Goal: Use online tool/utility: Utilize a website feature to perform a specific function

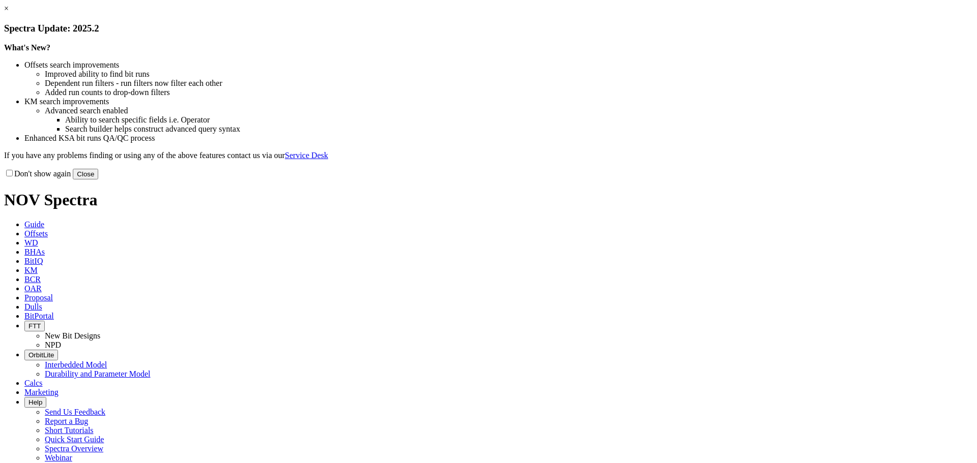
click at [98, 180] on button "Close" at bounding box center [85, 174] width 25 height 11
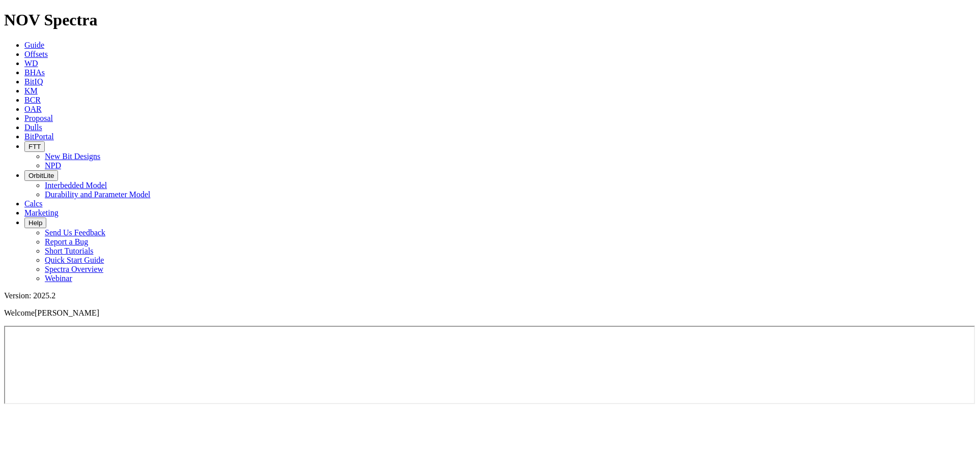
click at [43, 199] on span "Calcs" at bounding box center [33, 203] width 18 height 9
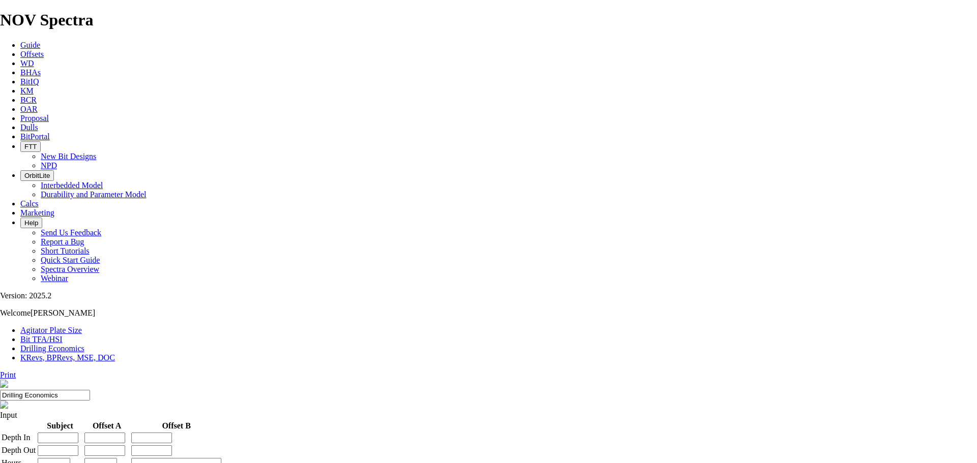
click at [63, 335] on link "Bit TFA/HSI" at bounding box center [41, 339] width 42 height 9
click at [90, 429] on input "Hole Size" at bounding box center [45, 434] width 90 height 11
type input "8.5"
click at [90, 459] on input "Flow Rate" at bounding box center [45, 464] width 90 height 11
type input "1500"
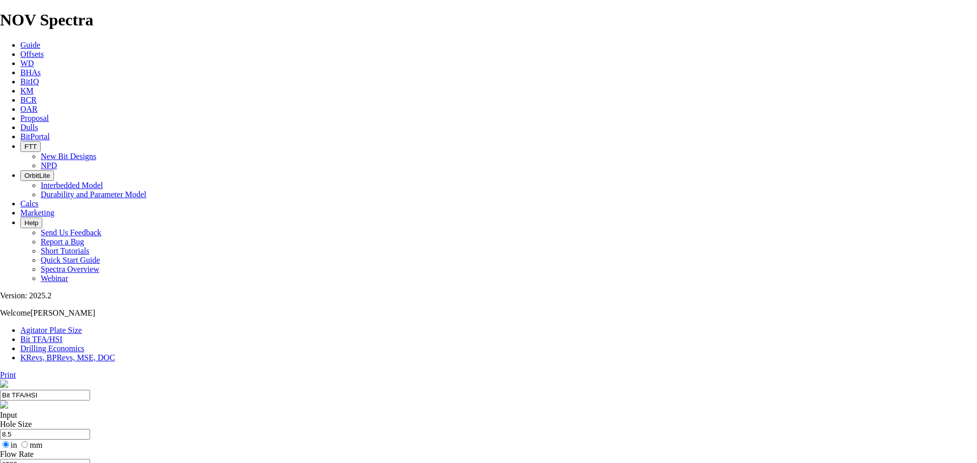
radio input "true"
radio input "false"
type input "8.8"
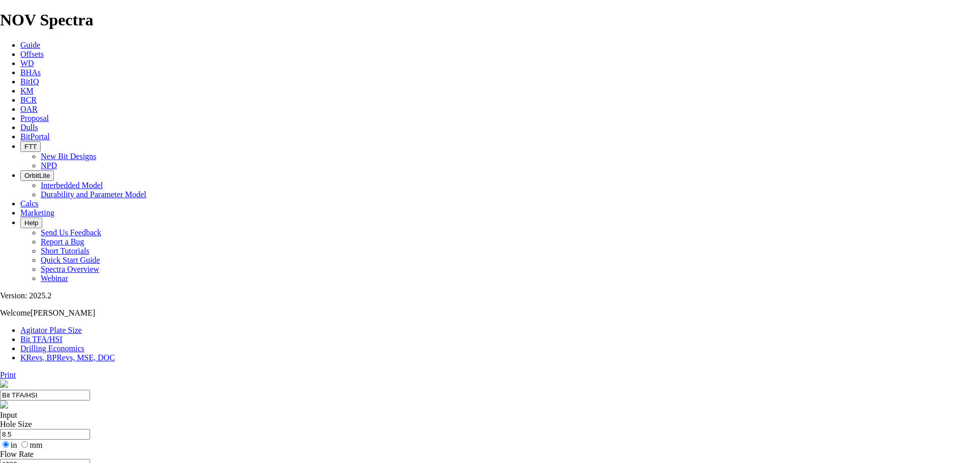
radio input "true"
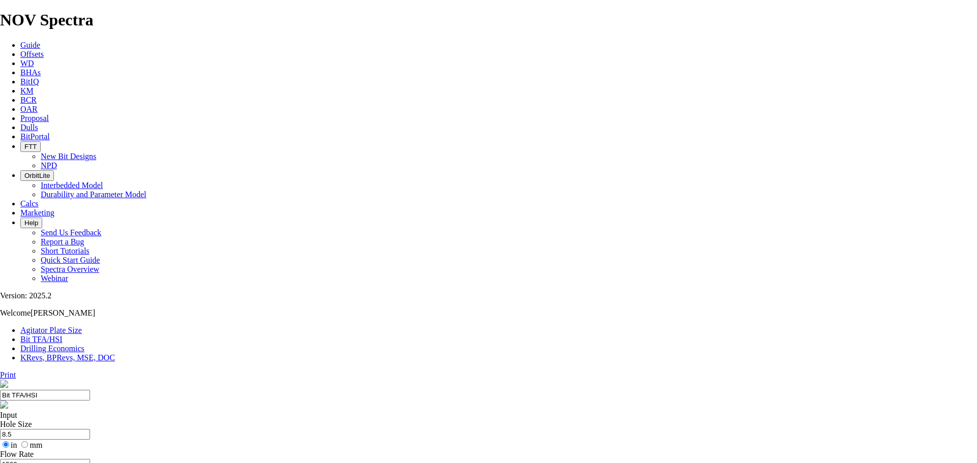
radio input "false"
drag, startPoint x: 395, startPoint y: 269, endPoint x: 366, endPoint y: 266, distance: 28.6
type input "5"
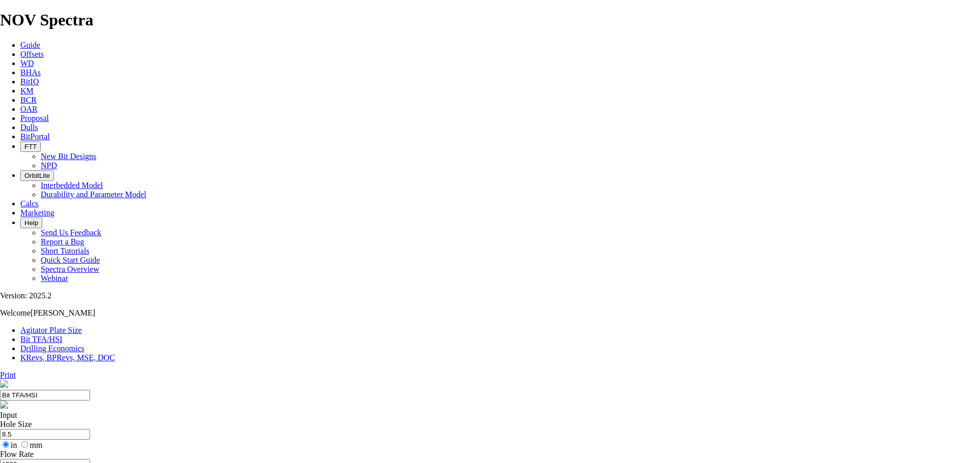
select select "number:16"
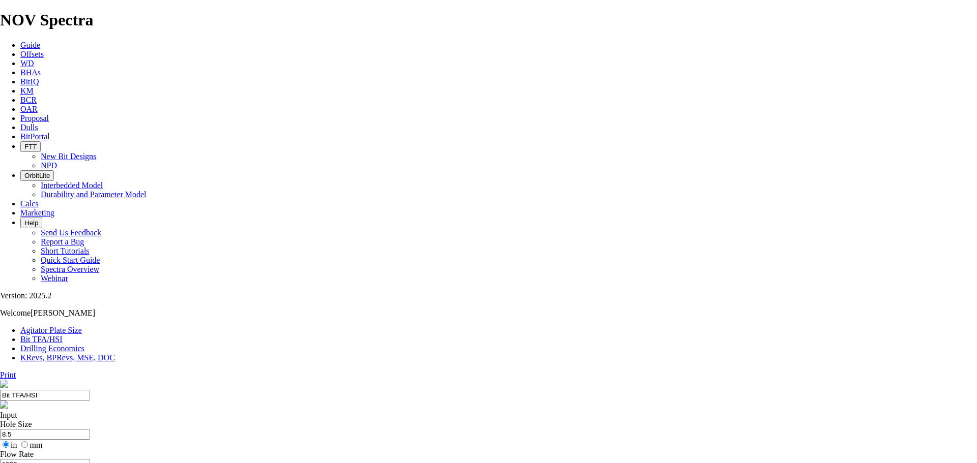
select select "number:16"
drag, startPoint x: 610, startPoint y: 145, endPoint x: 652, endPoint y: 146, distance: 42.2
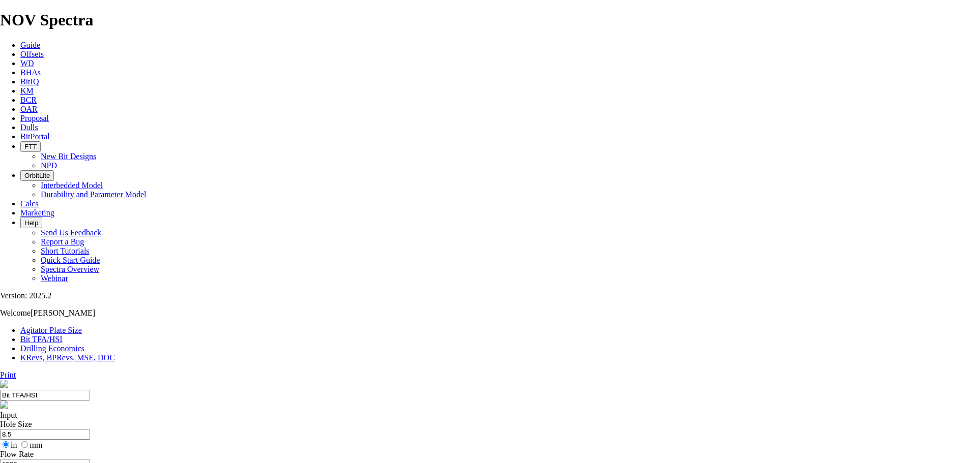
type input "4"
select select "number:0"
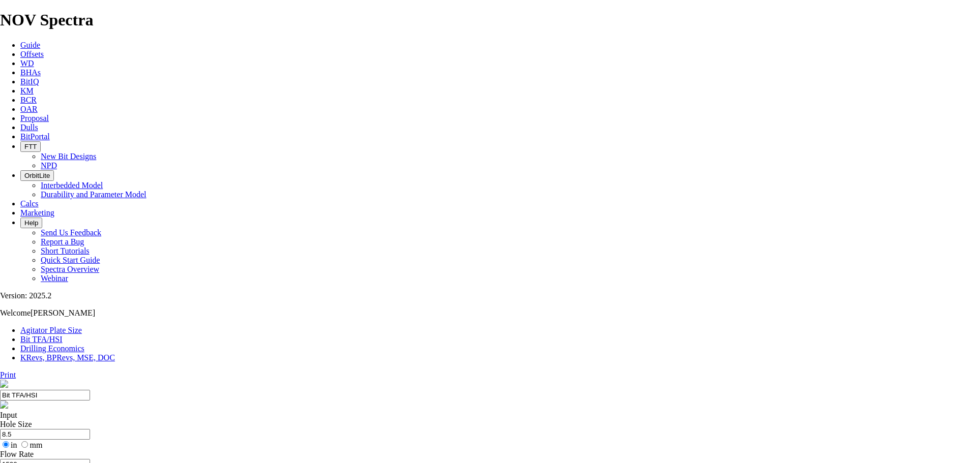
drag, startPoint x: 365, startPoint y: 267, endPoint x: 345, endPoint y: 267, distance: 19.8
type input "3"
select select "number:15"
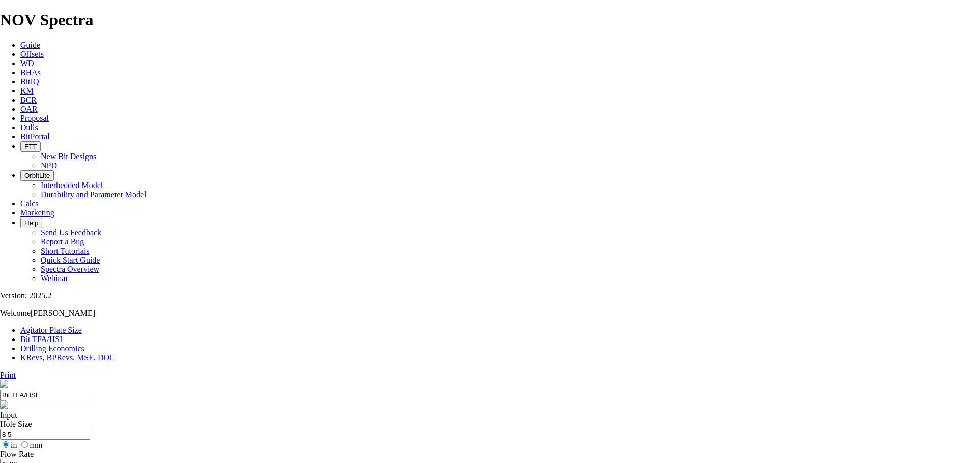
select select "number:15"
type input "4"
select select "number:0"
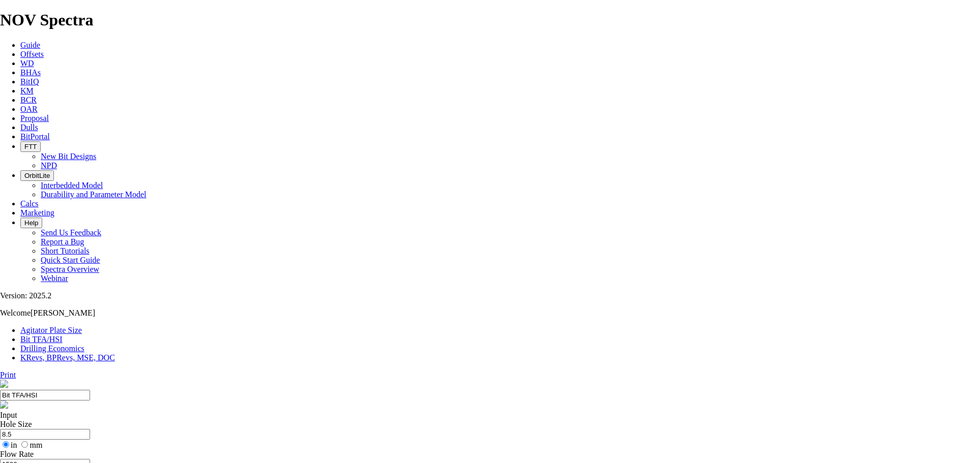
select select "number:0"
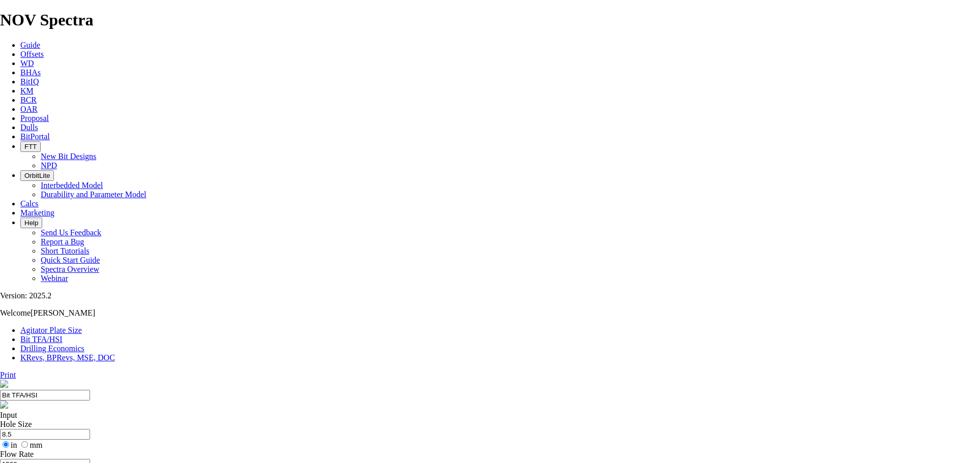
select select "number:0"
drag, startPoint x: 344, startPoint y: 269, endPoint x: 405, endPoint y: 269, distance: 61.0
type input "8"
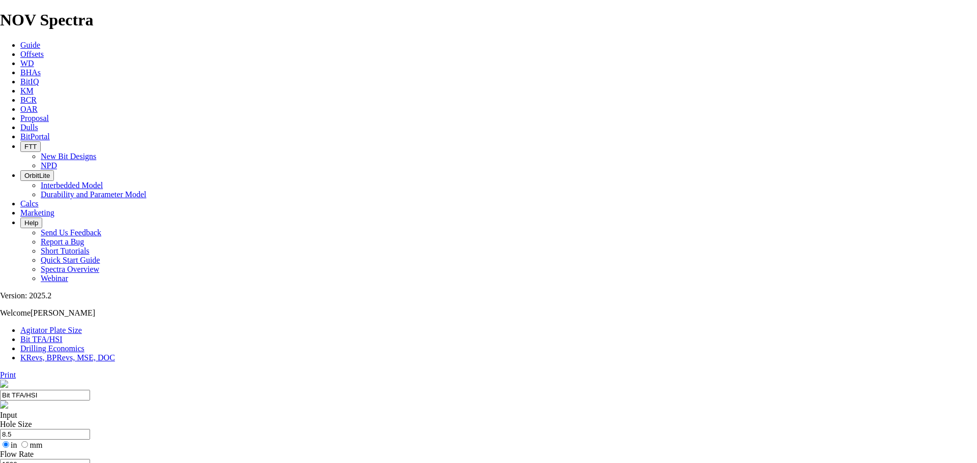
select select "number:16"
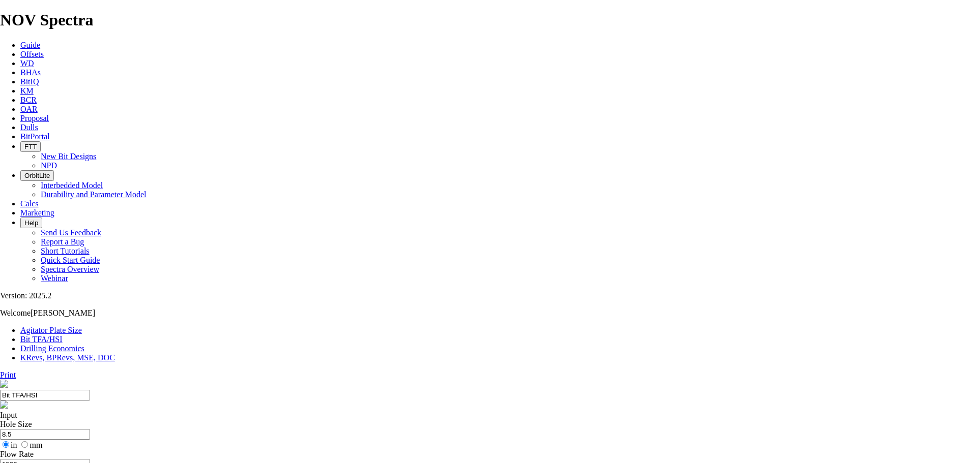
select select "number:16"
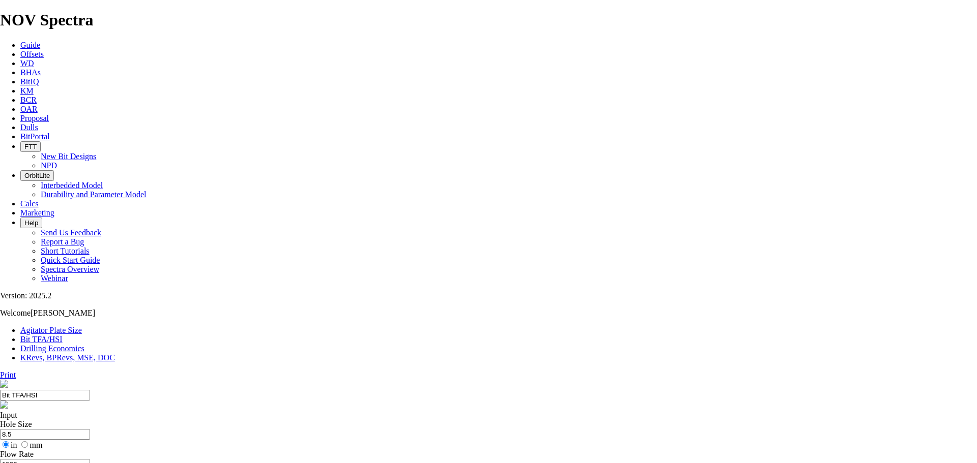
select select "number:16"
select select "number:15"
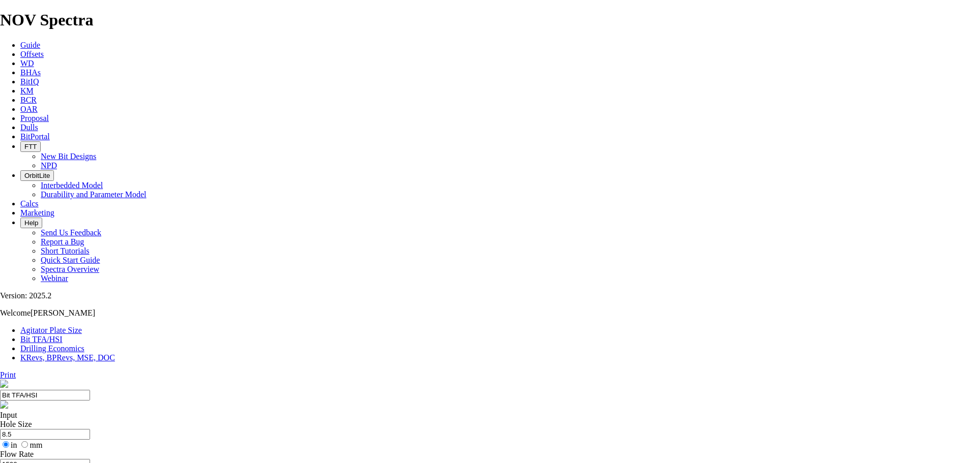
select select "number:15"
